Goal: Transaction & Acquisition: Purchase product/service

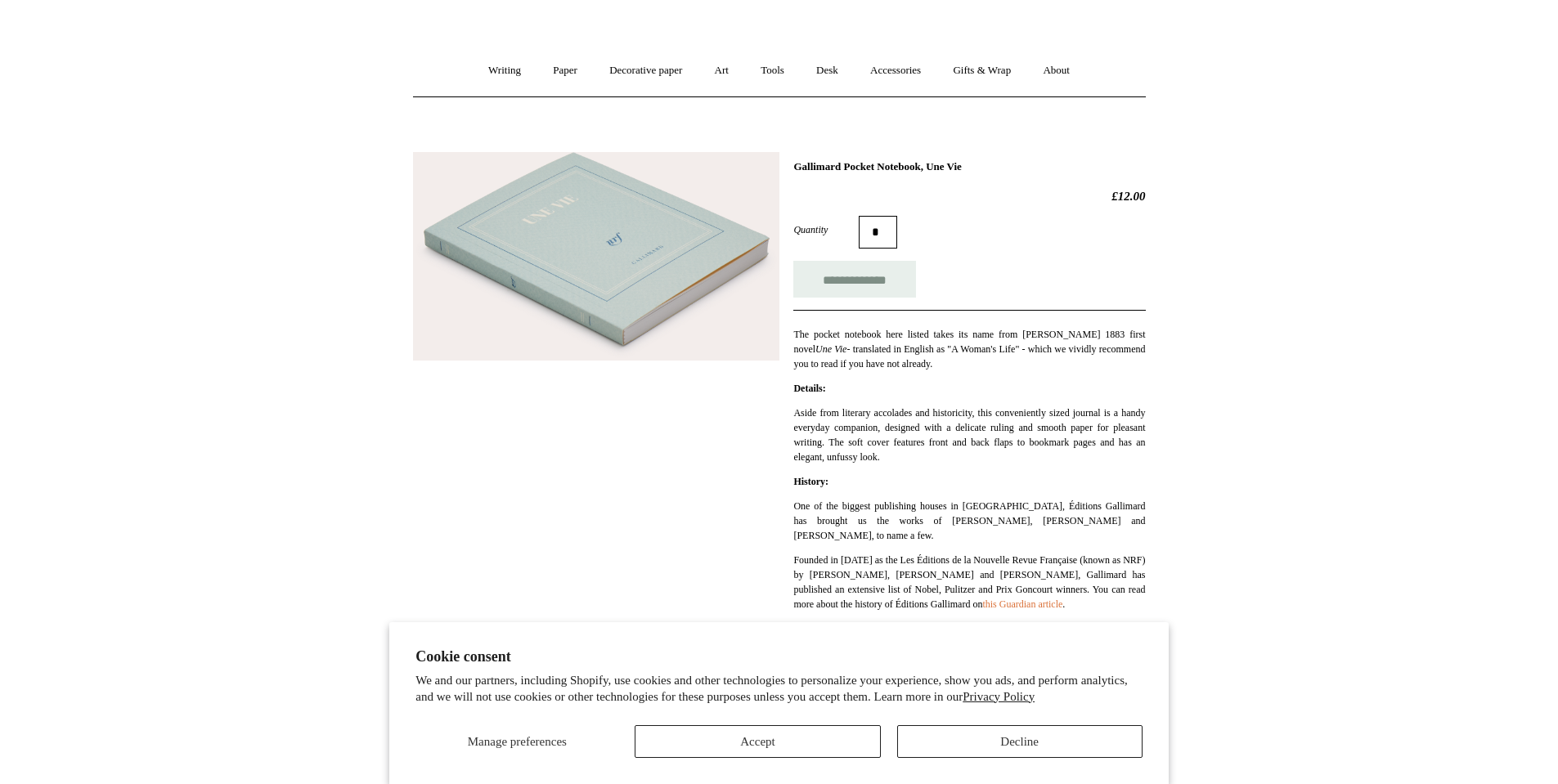
scroll to position [327, 0]
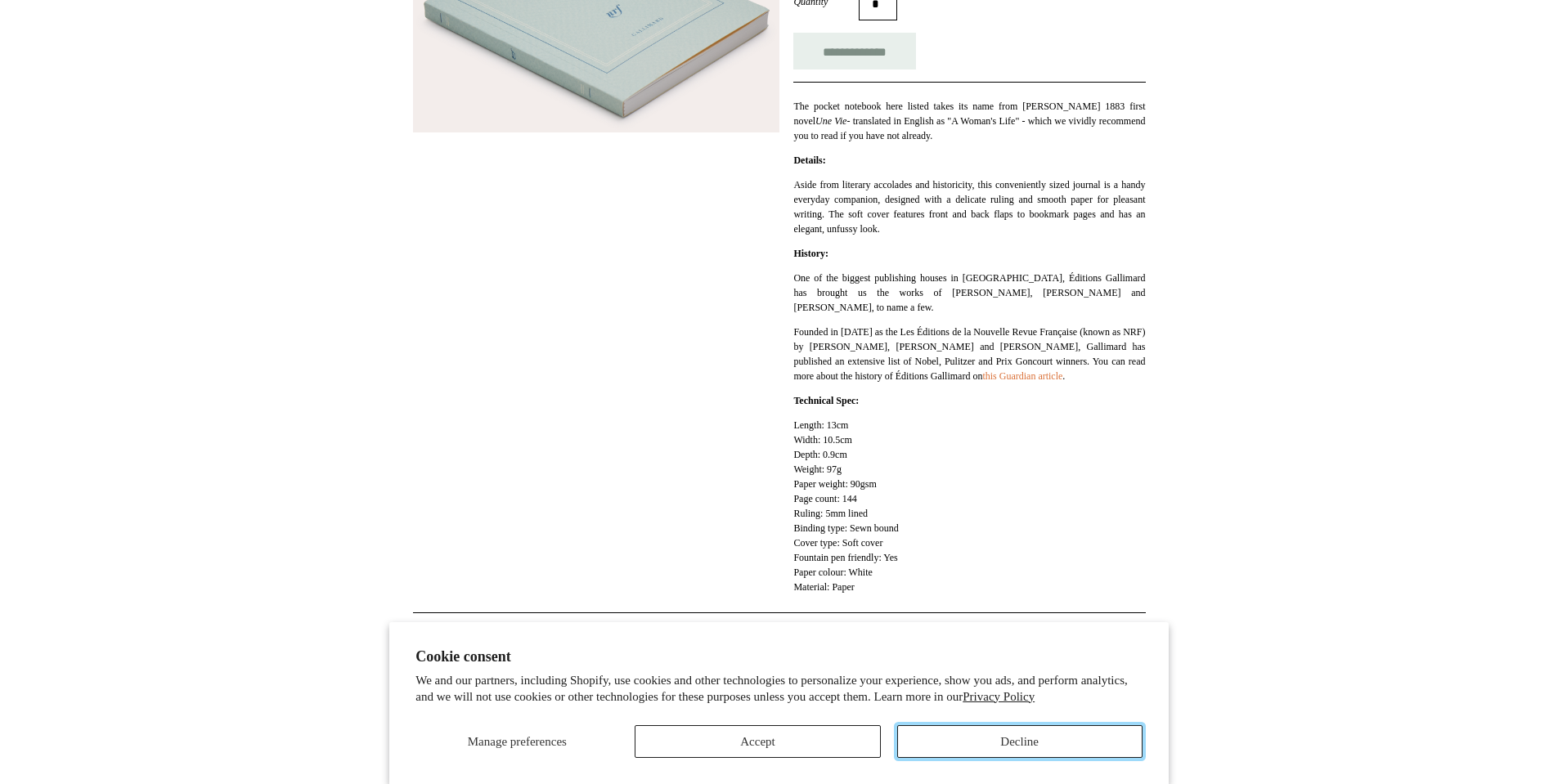
click at [975, 741] on button "Decline" at bounding box center [1020, 742] width 246 height 33
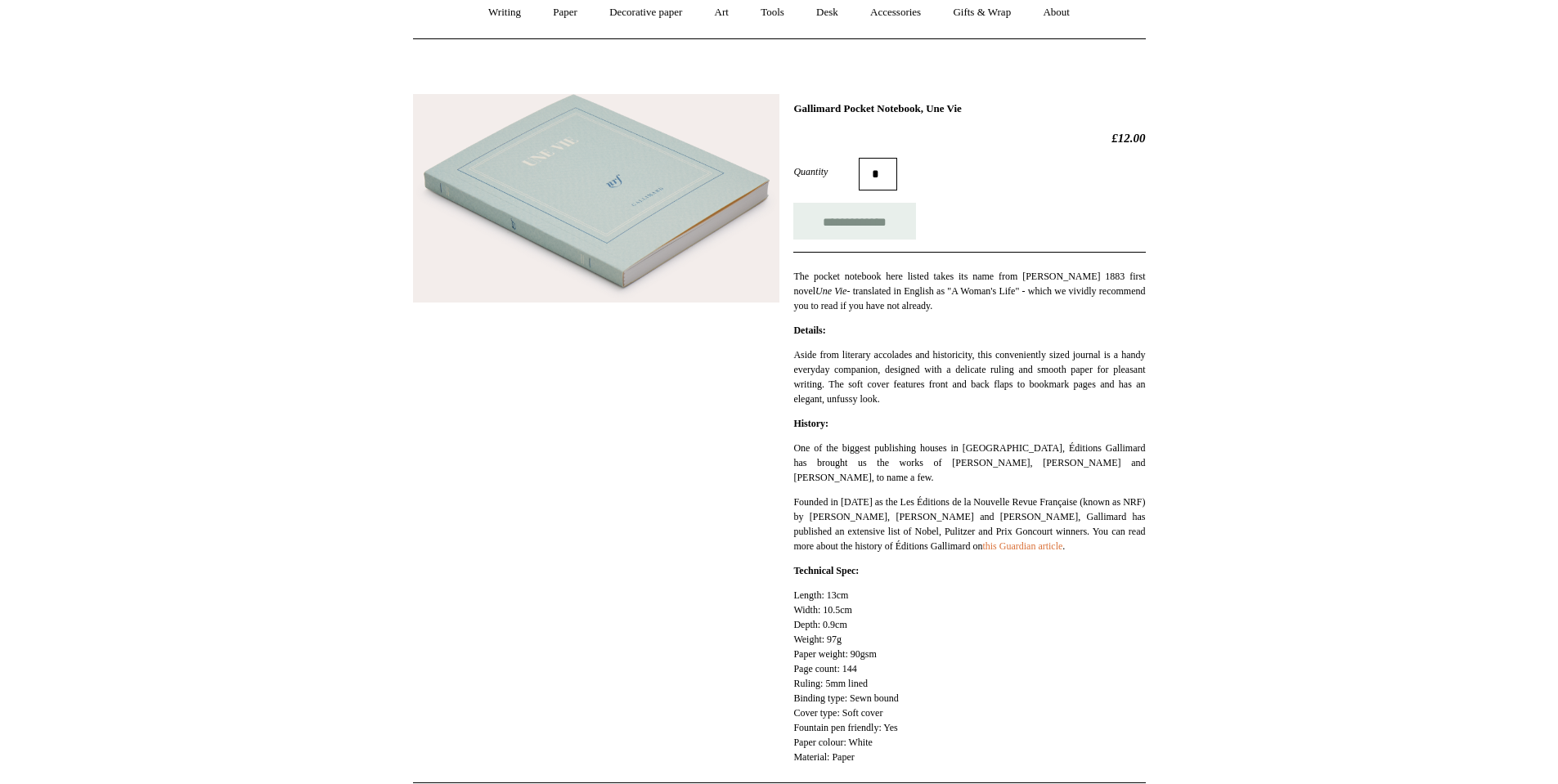
scroll to position [0, 0]
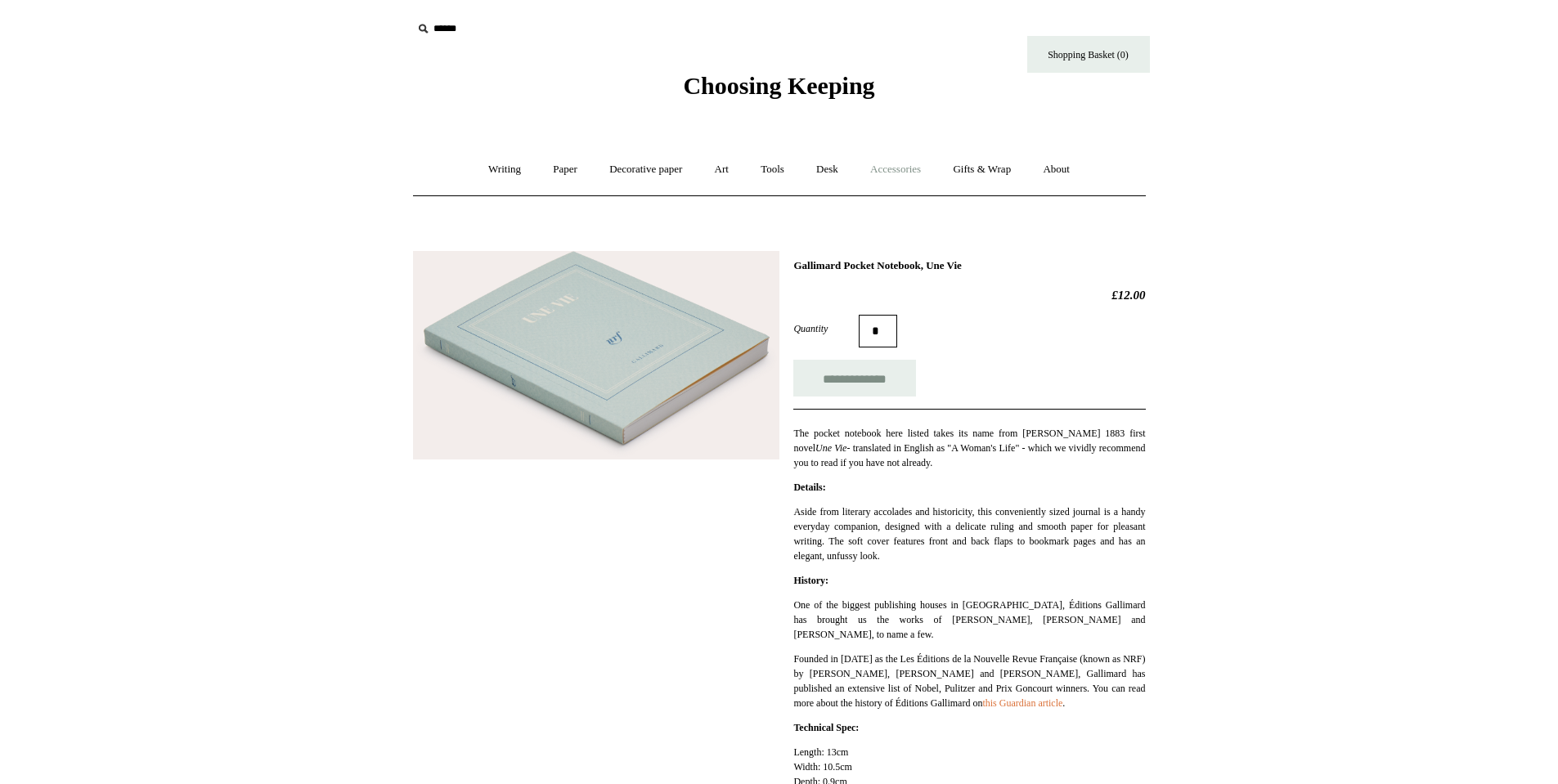
click at [903, 166] on link "Accessories +" at bounding box center [896, 170] width 80 height 43
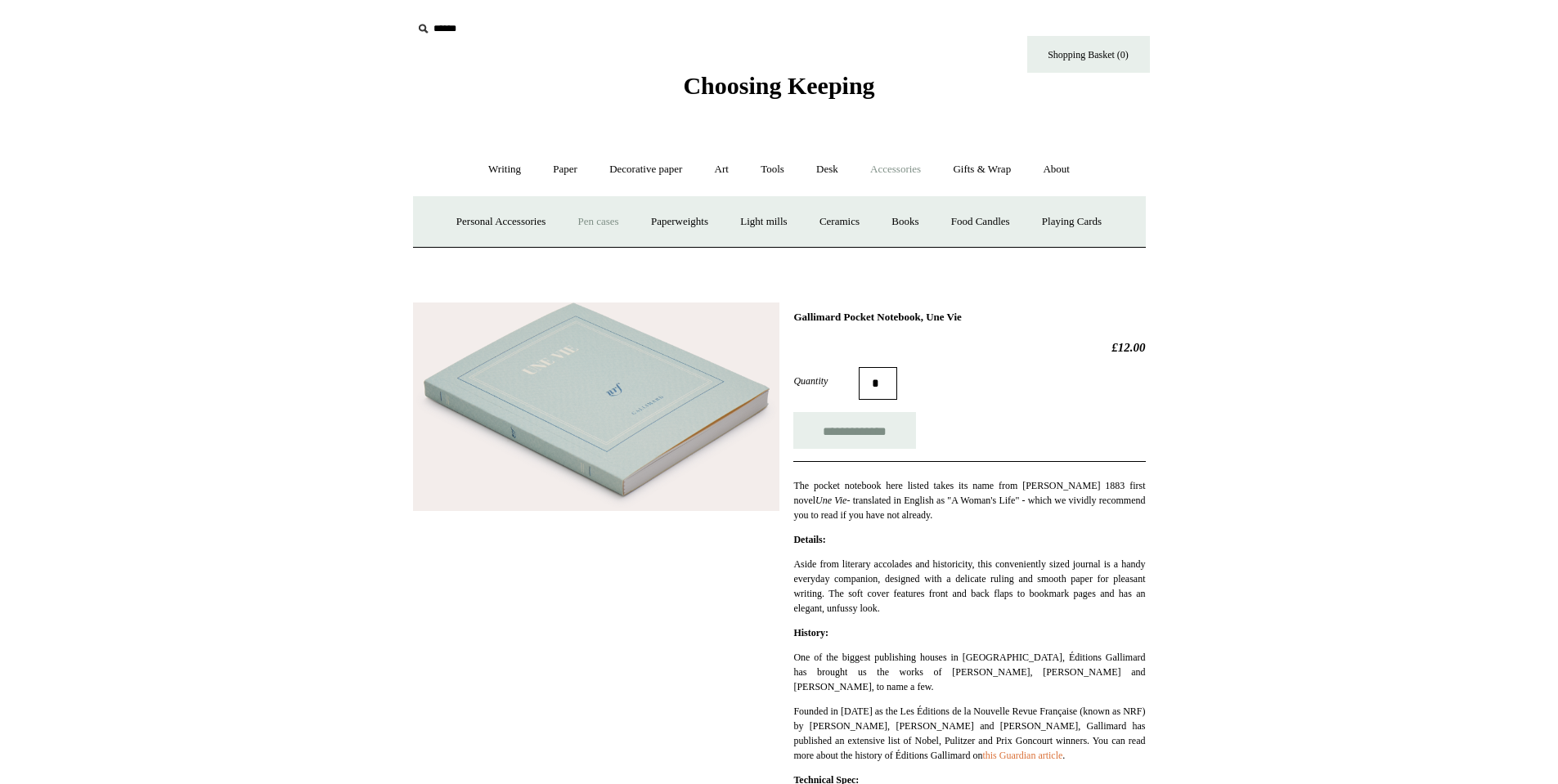
click at [581, 226] on link "Pen cases" at bounding box center [598, 221] width 70 height 43
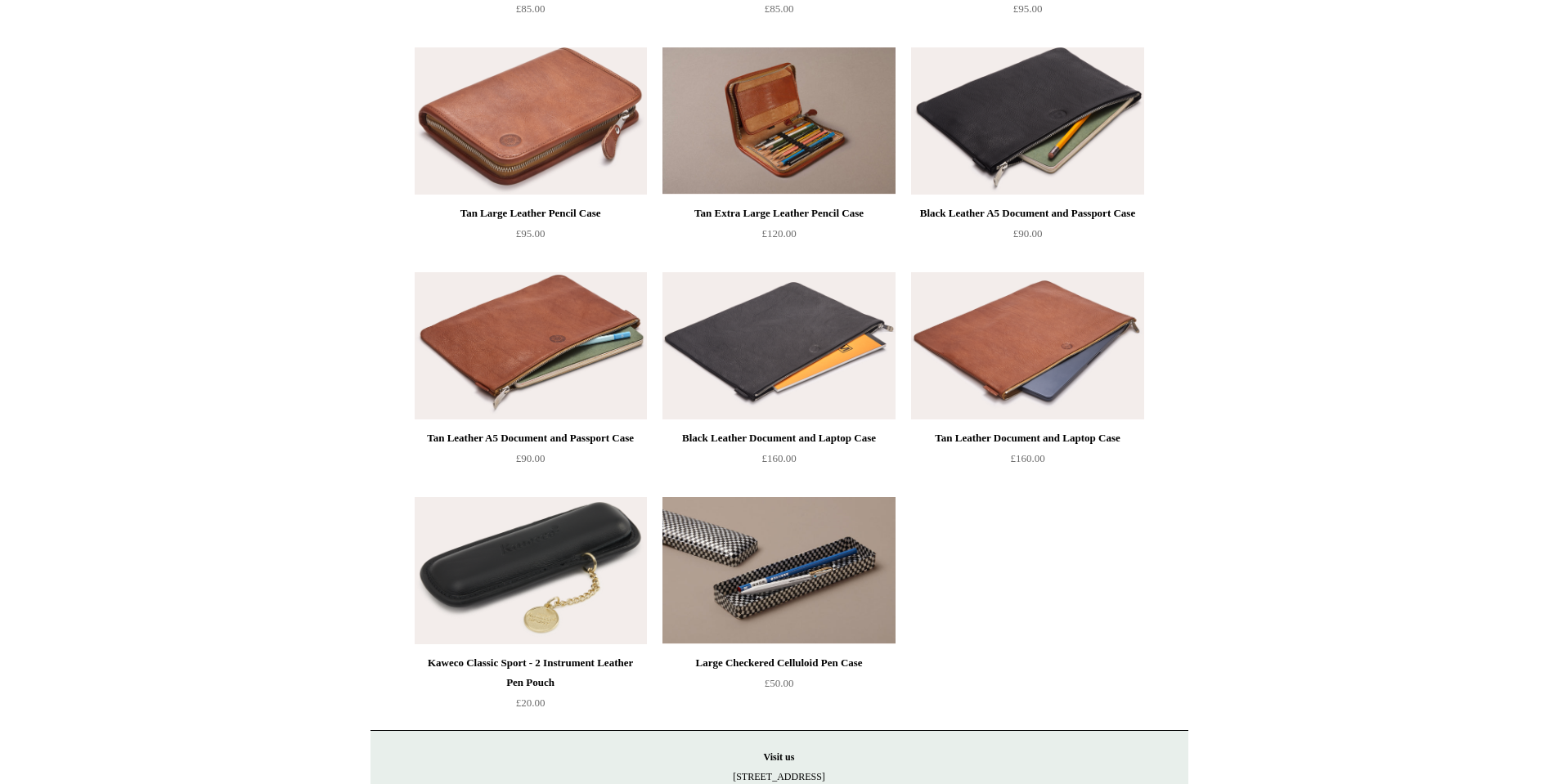
scroll to position [1553, 0]
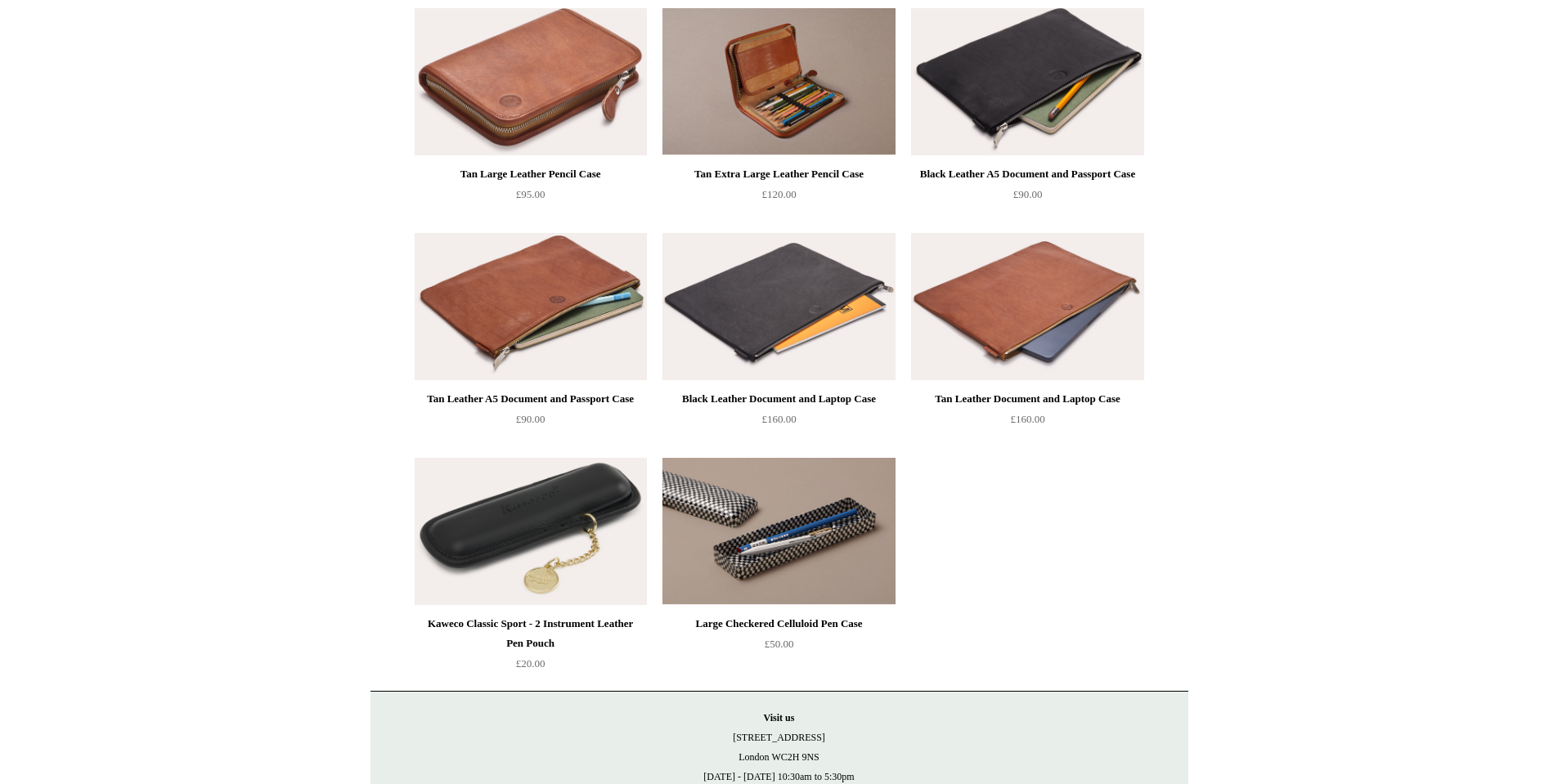
click at [543, 523] on img at bounding box center [531, 531] width 232 height 147
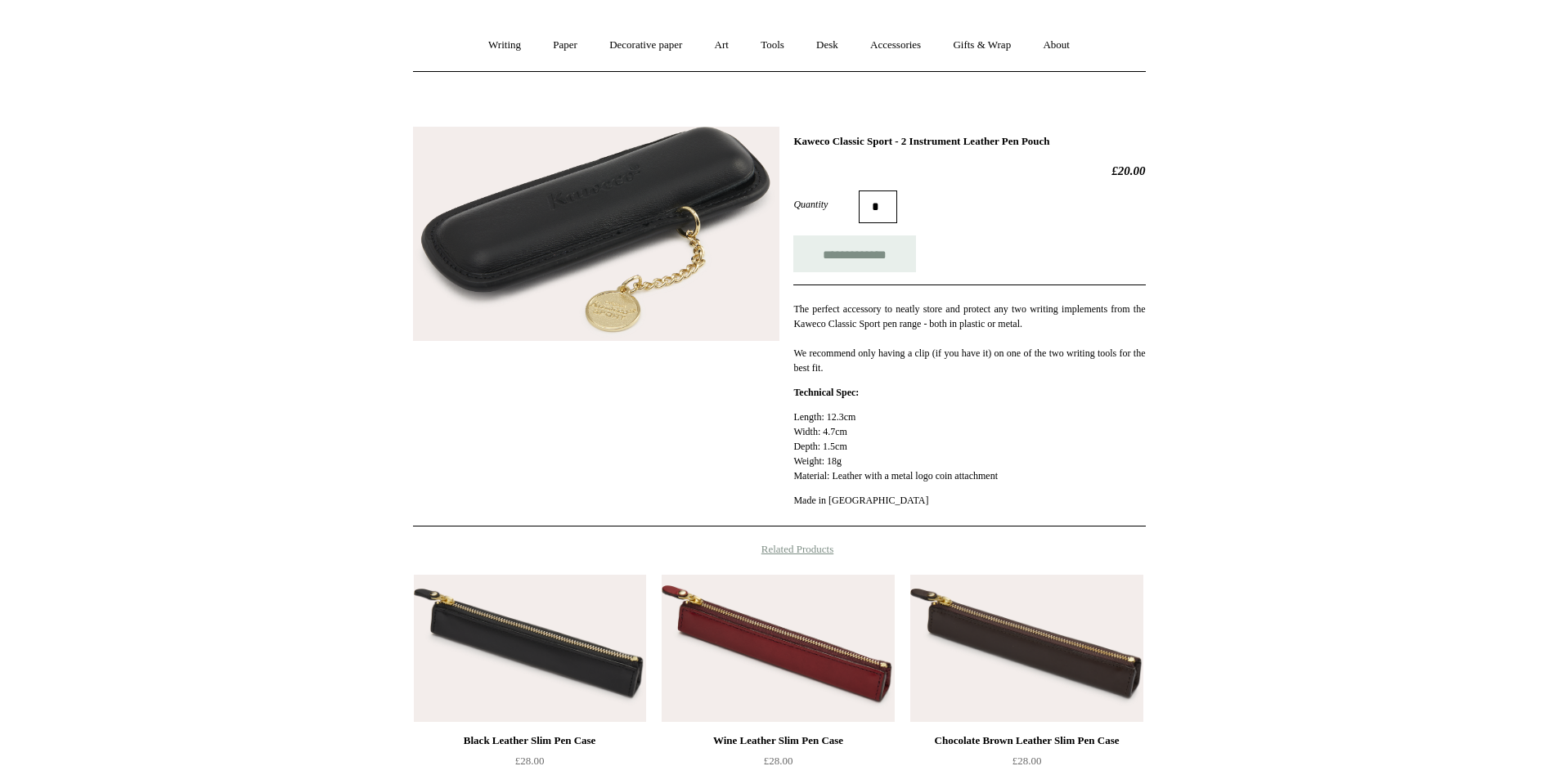
scroll to position [246, 0]
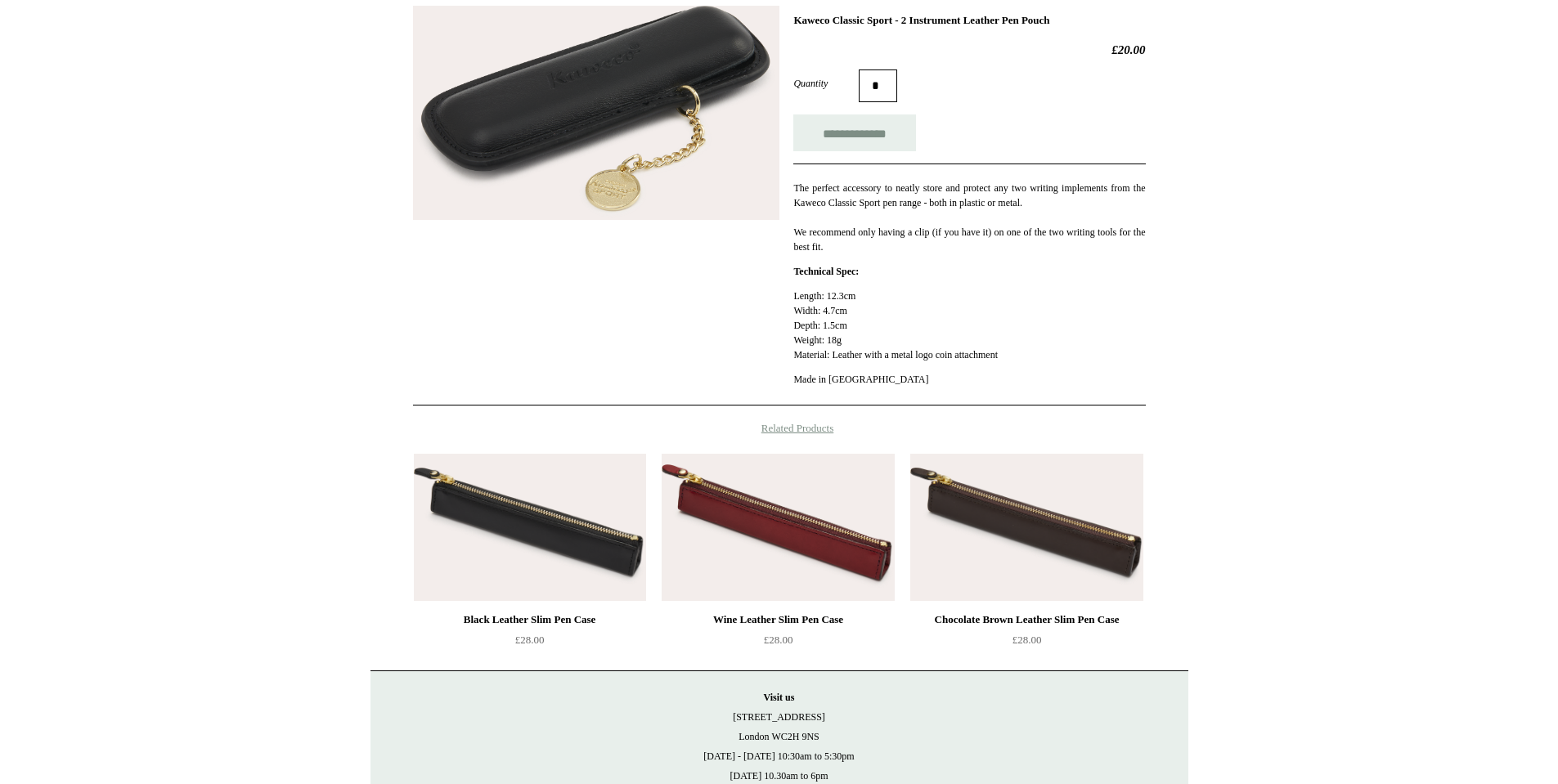
click at [1018, 565] on img at bounding box center [1026, 527] width 232 height 147
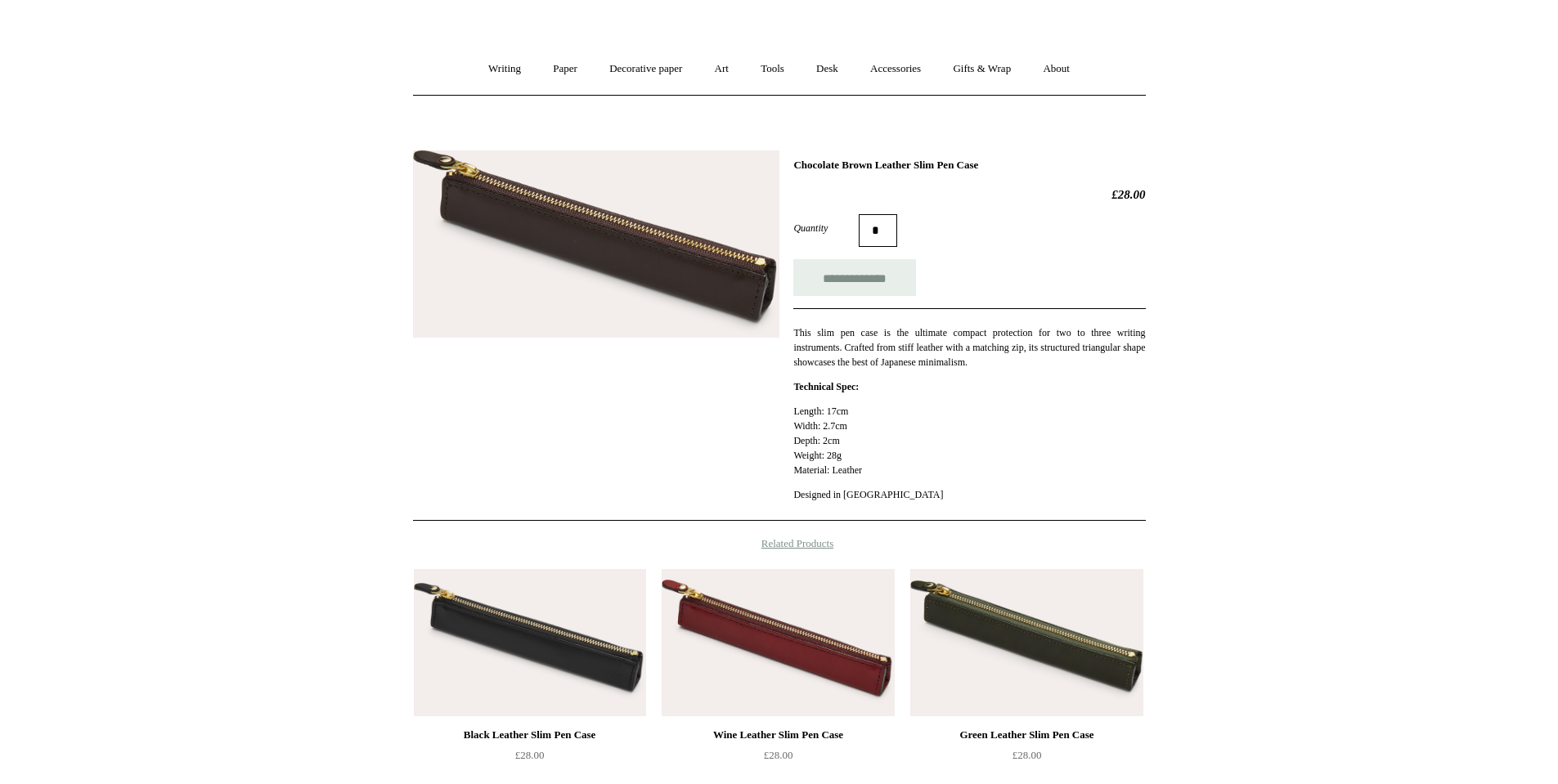
scroll to position [246, 0]
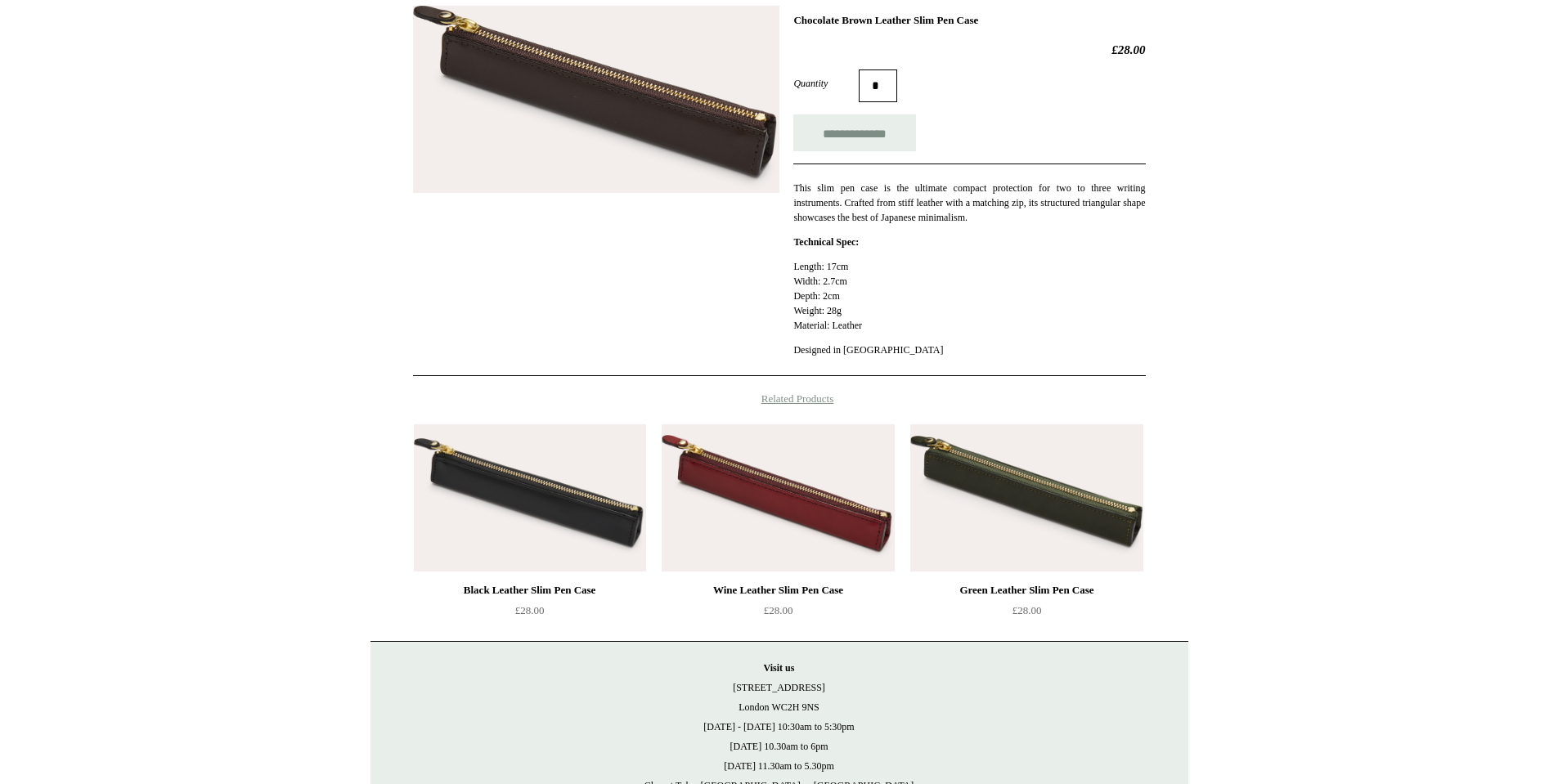
click at [757, 500] on img at bounding box center [778, 497] width 232 height 147
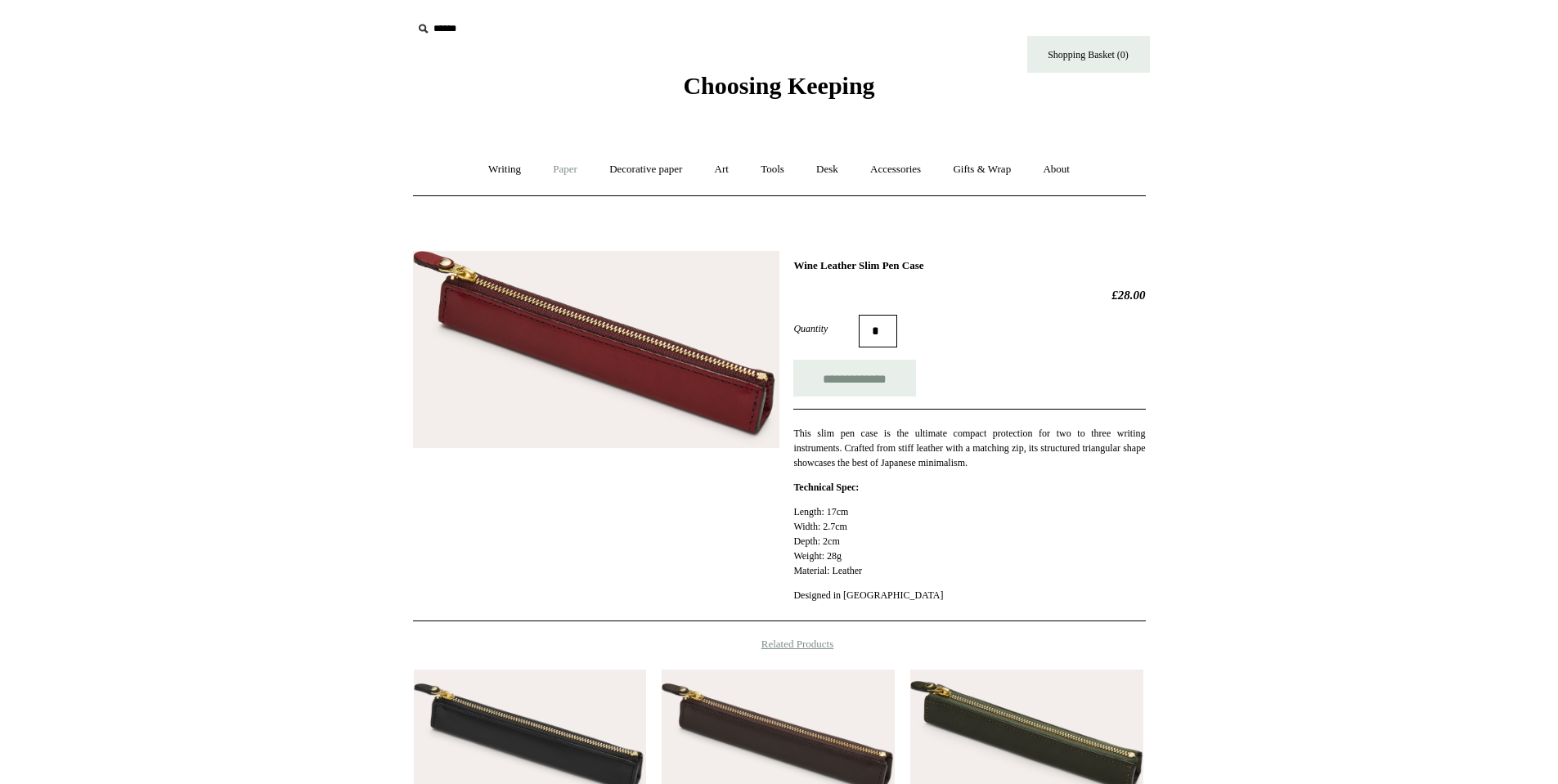
click at [553, 170] on link "Paper +" at bounding box center [565, 170] width 54 height 43
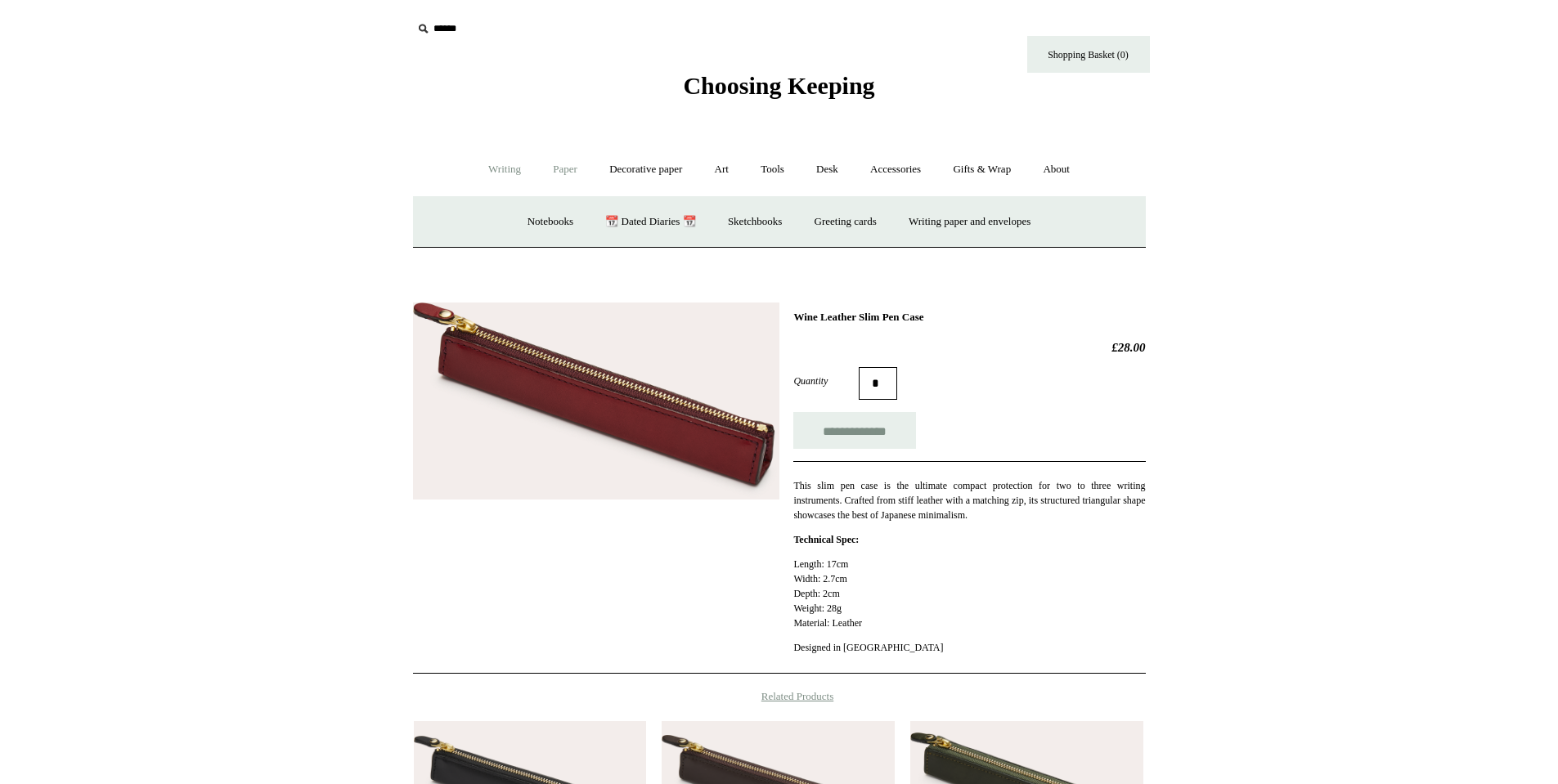
click at [493, 169] on link "Writing +" at bounding box center [504, 170] width 62 height 43
click at [558, 163] on link "Paper +" at bounding box center [565, 170] width 54 height 43
click at [727, 220] on link "Sketchbooks +" at bounding box center [755, 221] width 84 height 43
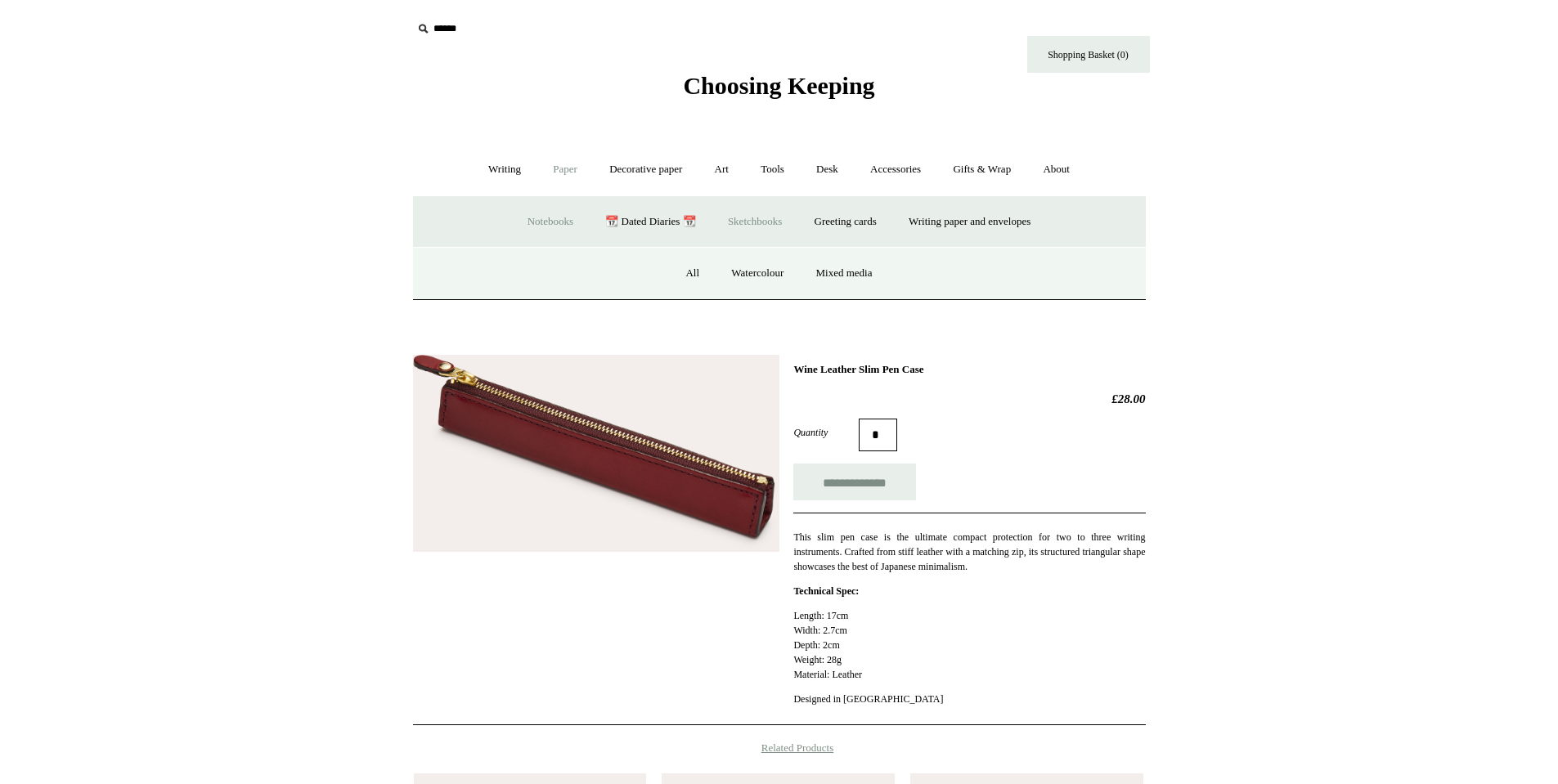
click at [520, 223] on link "Notebooks +" at bounding box center [550, 221] width 75 height 43
click at [833, 272] on link "Gridded & Dotted" at bounding box center [863, 273] width 107 height 43
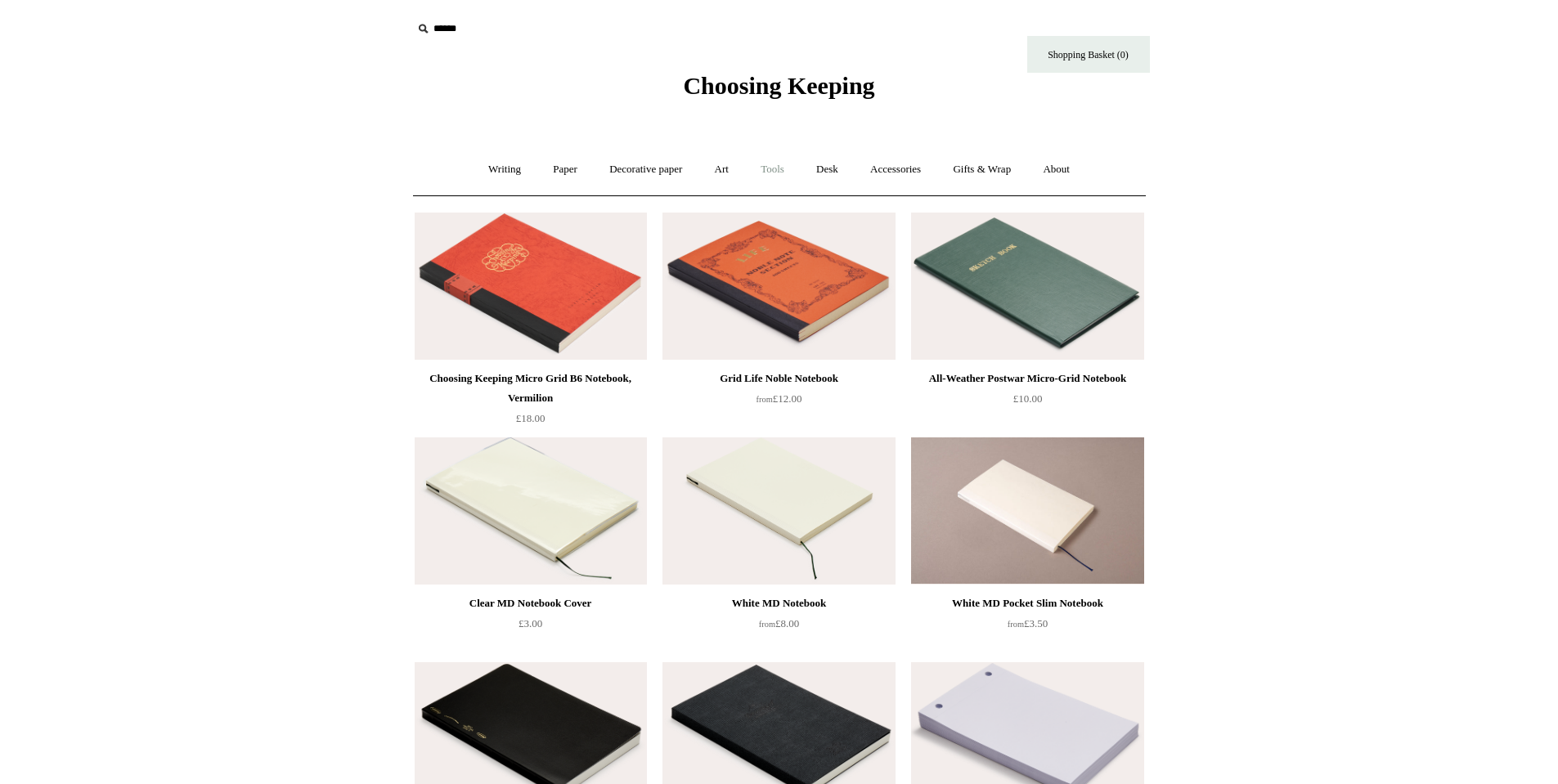
click at [773, 169] on link "Tools +" at bounding box center [773, 170] width 54 height 43
